Goal: Task Accomplishment & Management: Use online tool/utility

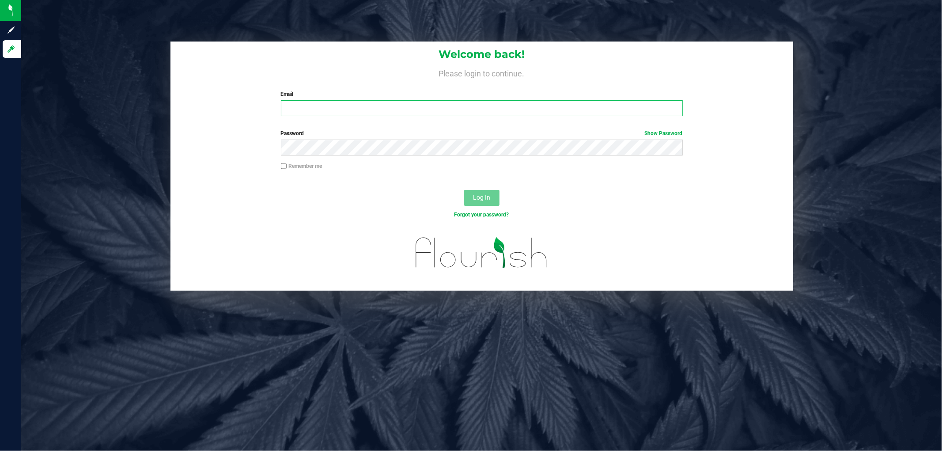
click at [411, 102] on input "Email" at bounding box center [482, 108] width 402 height 16
type input "[EMAIL_ADDRESS][DOMAIN_NAME]"
click at [464, 190] on button "Log In" at bounding box center [481, 198] width 35 height 16
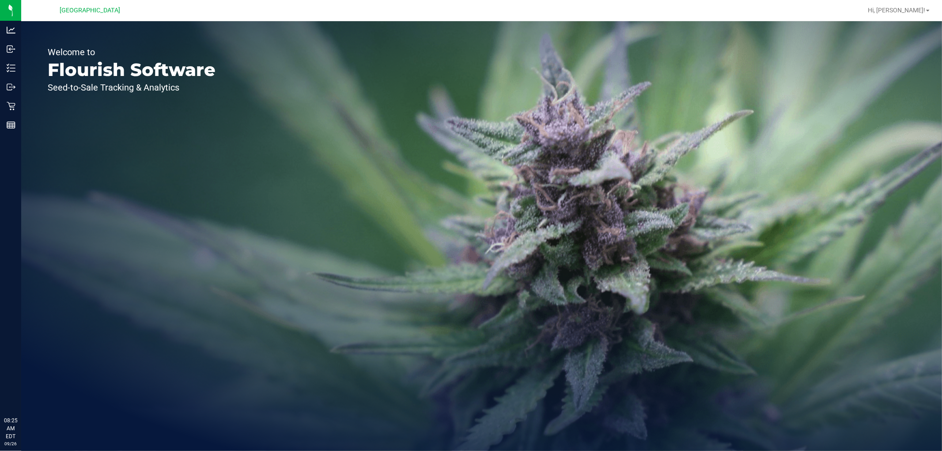
click at [14, 105] on icon at bounding box center [11, 106] width 9 height 9
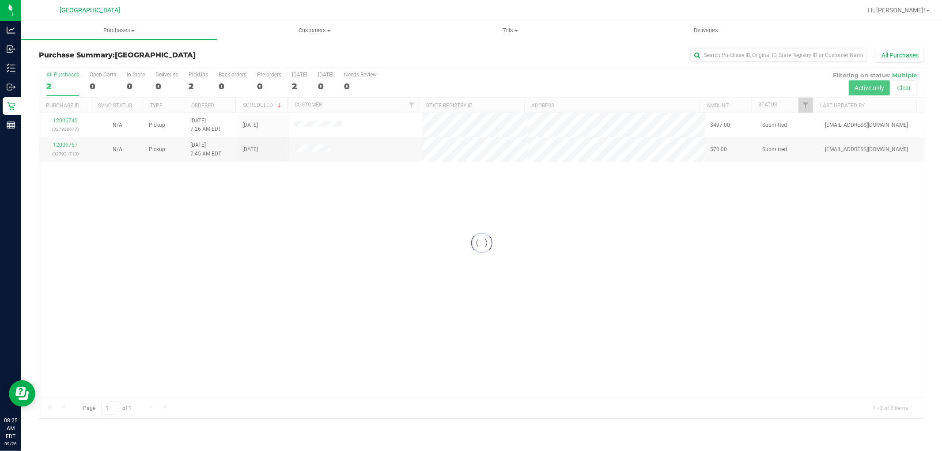
click at [593, 287] on div at bounding box center [481, 243] width 885 height 350
